Goal: Task Accomplishment & Management: Manage account settings

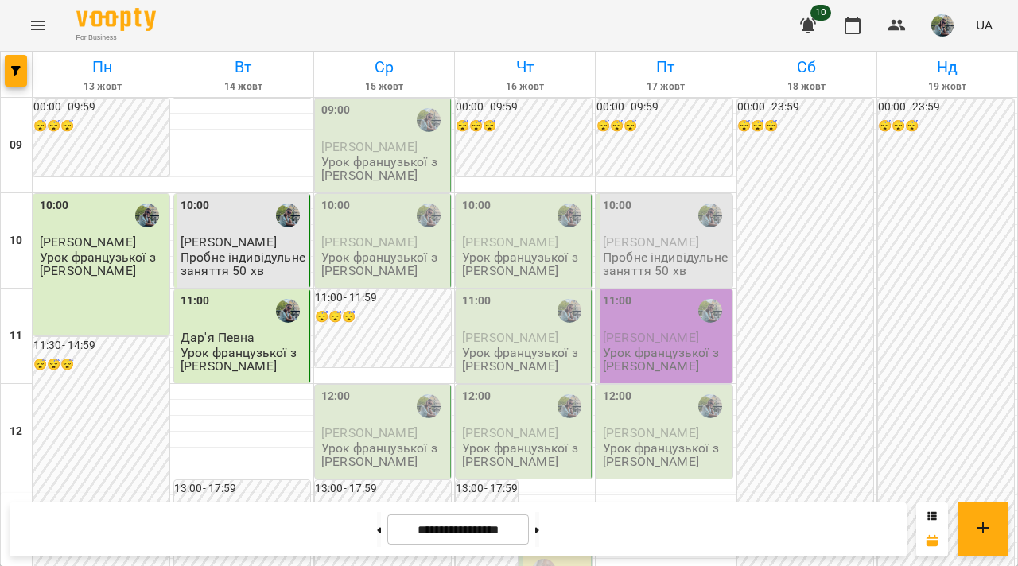
scroll to position [778, 0]
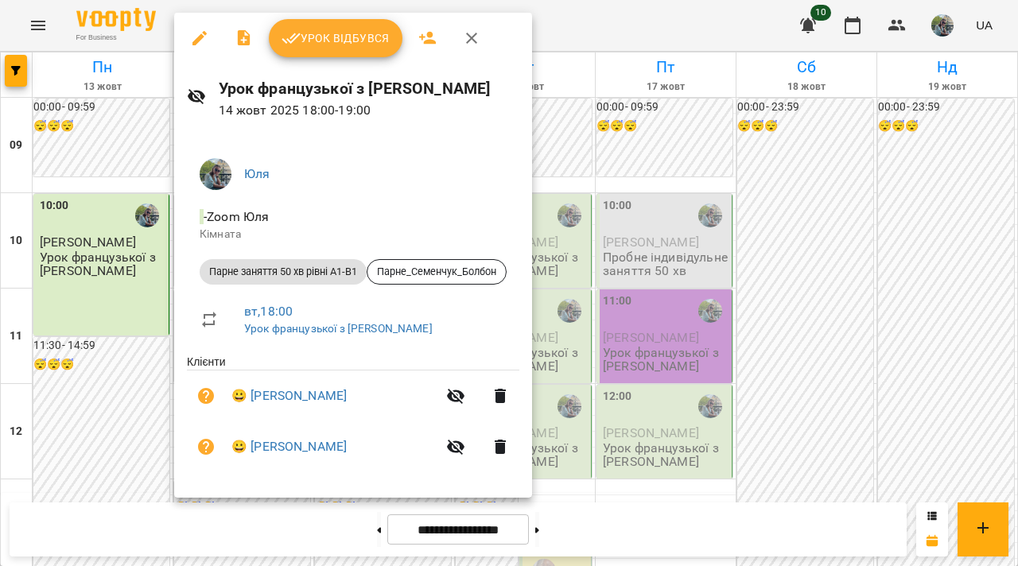
click at [324, 30] on span "Урок відбувся" at bounding box center [335, 38] width 108 height 19
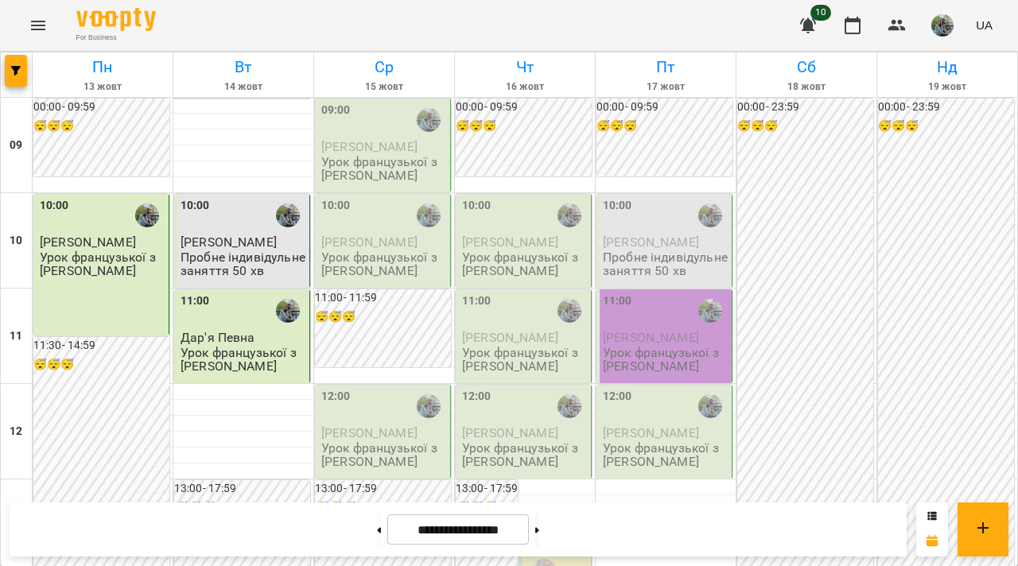
scroll to position [835, 0]
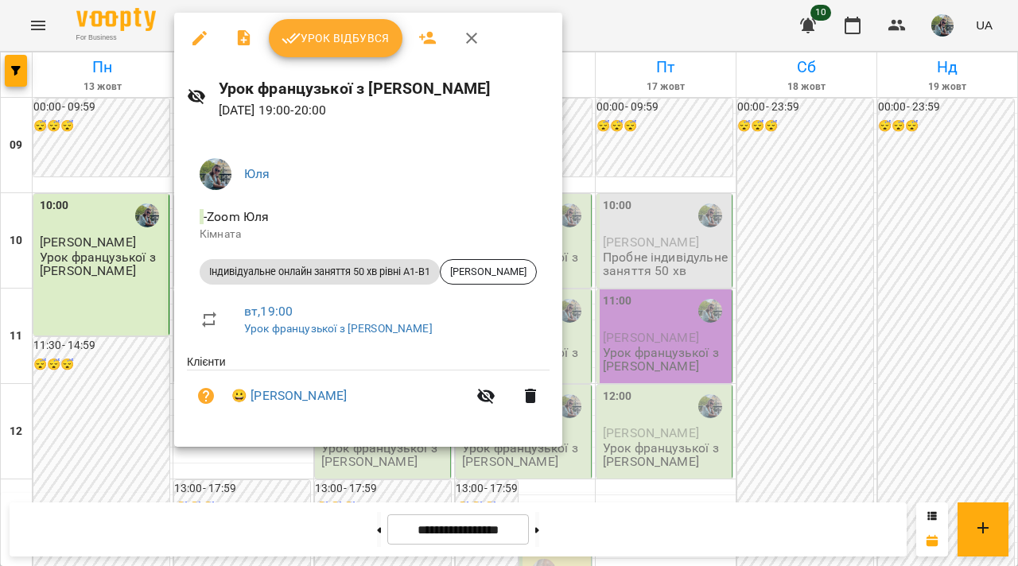
click at [333, 35] on span "Урок відбувся" at bounding box center [335, 38] width 108 height 19
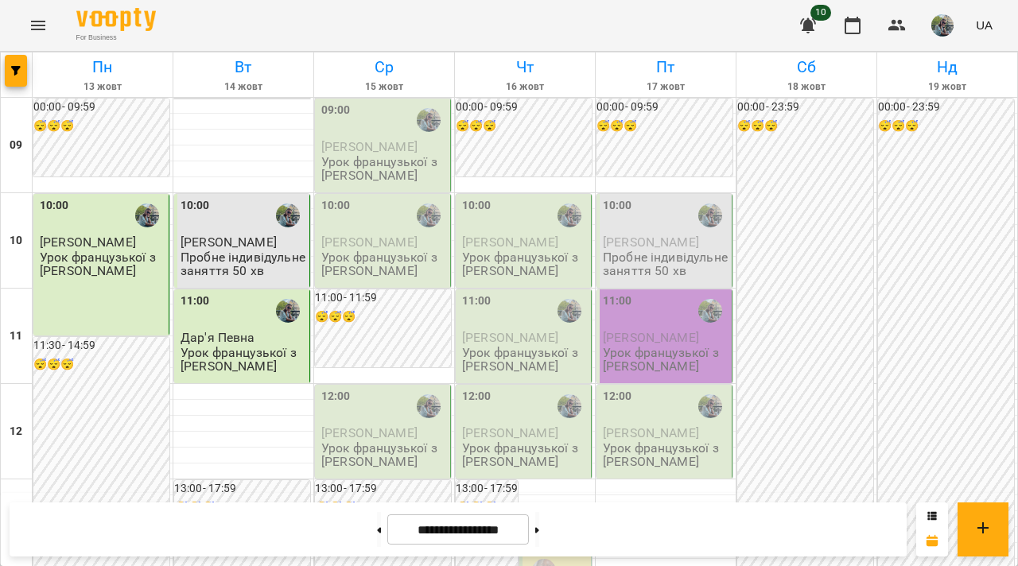
scroll to position [902, 0]
